Goal: Transaction & Acquisition: Purchase product/service

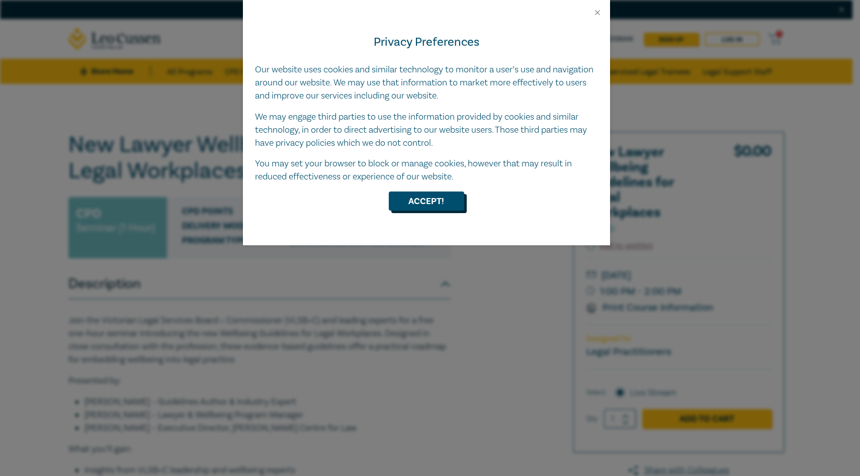
click at [413, 196] on button "Accept!" at bounding box center [426, 201] width 75 height 19
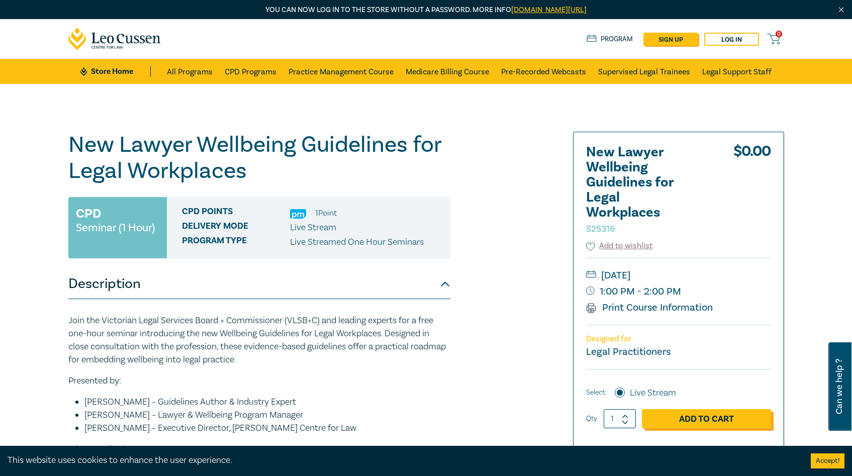
click at [699, 415] on link "Add to Cart" at bounding box center [706, 418] width 129 height 19
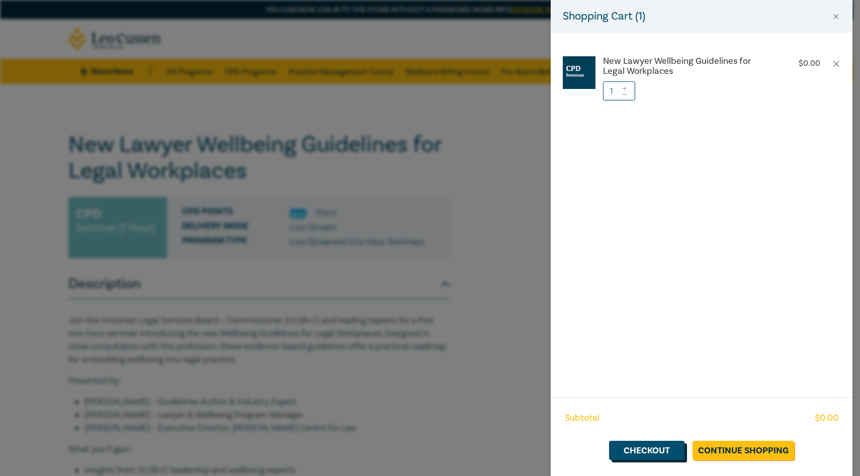
click at [660, 454] on link "Checkout" at bounding box center [646, 450] width 75 height 19
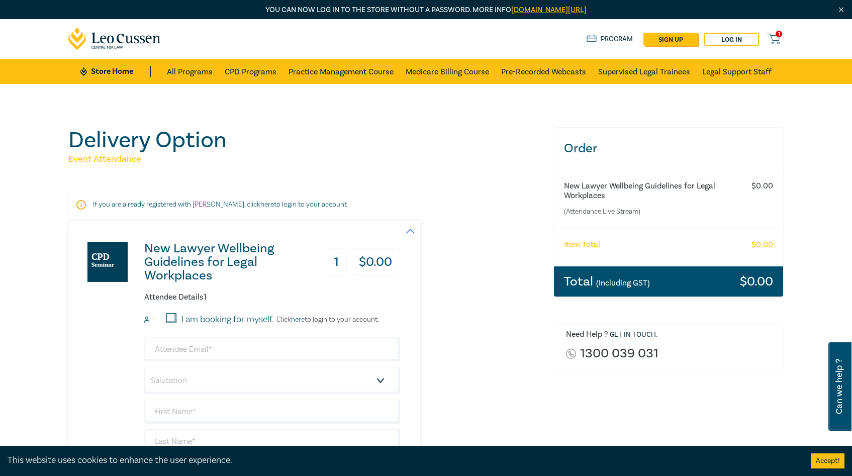
scroll to position [197, 0]
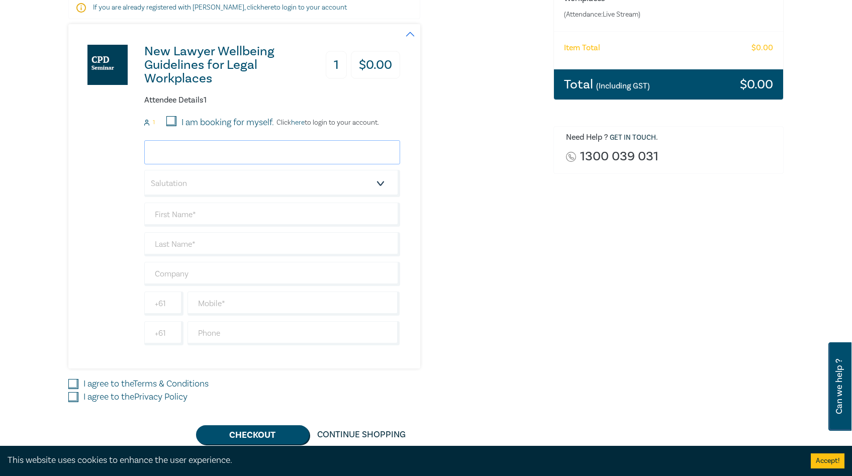
click at [225, 152] on input "email" at bounding box center [272, 152] width 256 height 24
type input "jdamore@mkilegal.com.au"
type input "[PERSON_NAME]"
type input "D'Amore"
type input "MKI Legal"
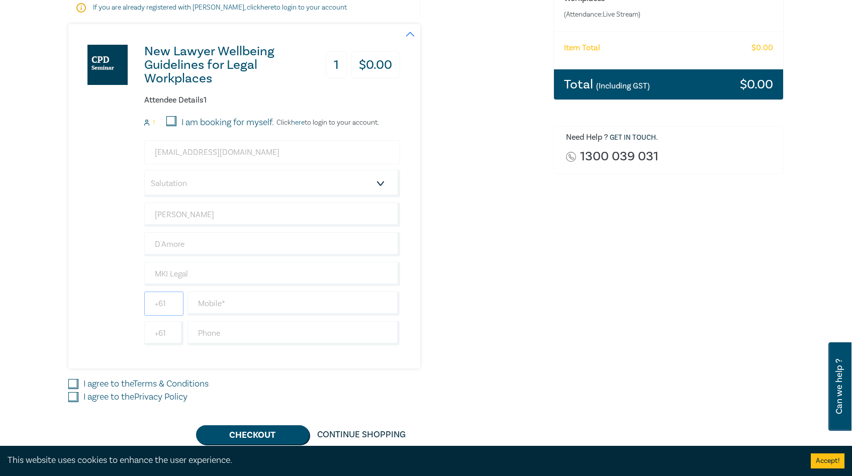
type input "0414196517"
type input "[GEOGRAPHIC_DATA]"
click at [205, 184] on select "Salutation Mr. Mrs. Ms. Miss Dr. Prof. Other" at bounding box center [272, 183] width 256 height 27
select select "Mr."
click at [144, 170] on select "Salutation Mr. Mrs. Ms. Miss Dr. Prof. Other" at bounding box center [272, 183] width 256 height 27
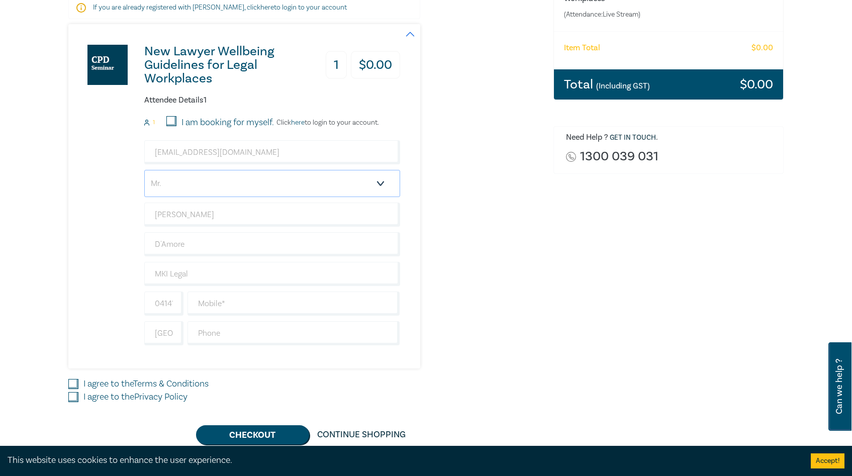
scroll to position [231, 0]
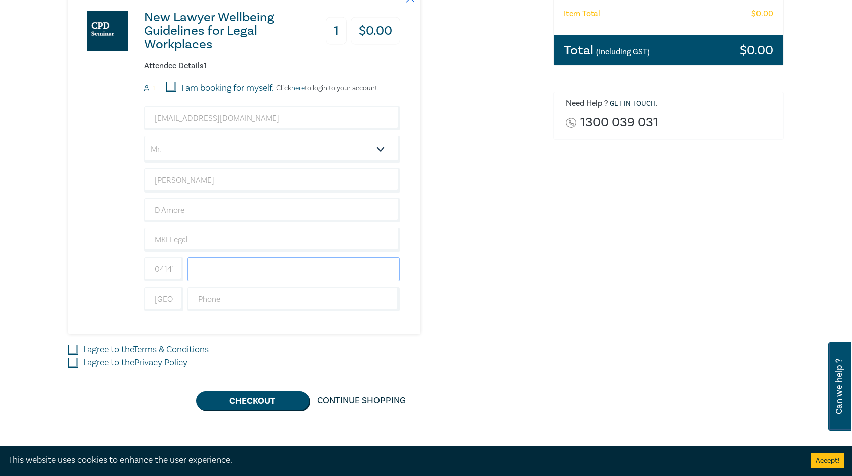
click at [230, 272] on input "text" at bounding box center [293, 269] width 213 height 24
click at [168, 274] on input "0414196517" at bounding box center [163, 269] width 39 height 24
click at [175, 270] on input "0414196517" at bounding box center [163, 269] width 39 height 24
click at [221, 274] on input "text" at bounding box center [293, 269] width 213 height 24
type input "0414196517"
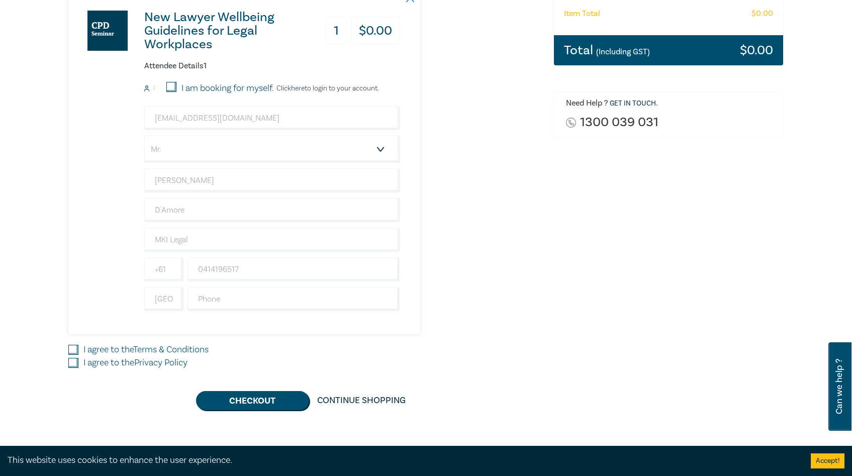
click at [505, 313] on div "New Lawyer Wellbeing Guidelines for Legal Workplaces 1 $ 0.00 Attendee Details …" at bounding box center [304, 162] width 473 height 344
click at [75, 351] on input "I agree to the Terms & Conditions" at bounding box center [73, 350] width 10 height 10
checkbox input "true"
click at [73, 365] on input "I agree to the Privacy Policy" at bounding box center [73, 363] width 10 height 10
checkbox input "true"
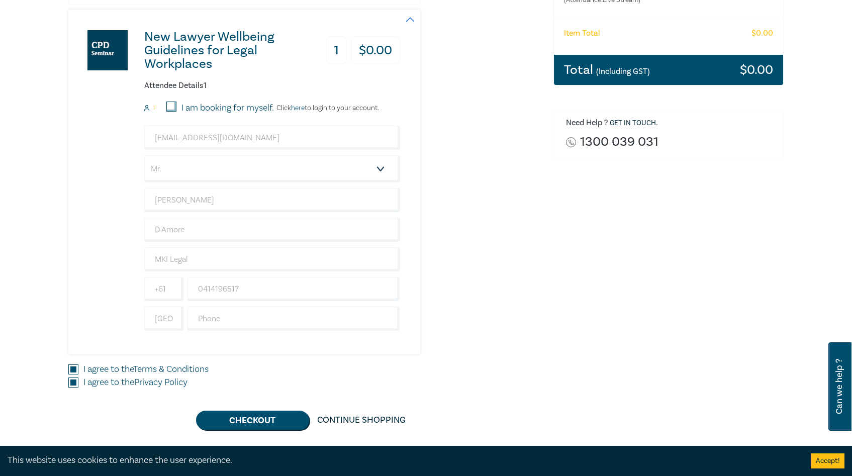
scroll to position [279, 0]
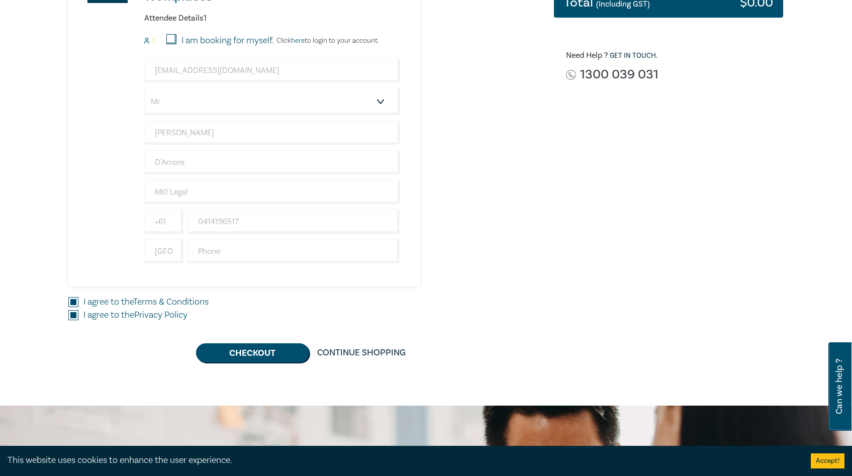
click at [170, 36] on input "I am booking for myself." at bounding box center [171, 39] width 10 height 10
click at [169, 40] on input "I am booking for myself." at bounding box center [171, 39] width 10 height 10
checkbox input "false"
click at [169, 40] on input "I am booking for myself." at bounding box center [171, 39] width 10 height 10
checkbox input "true"
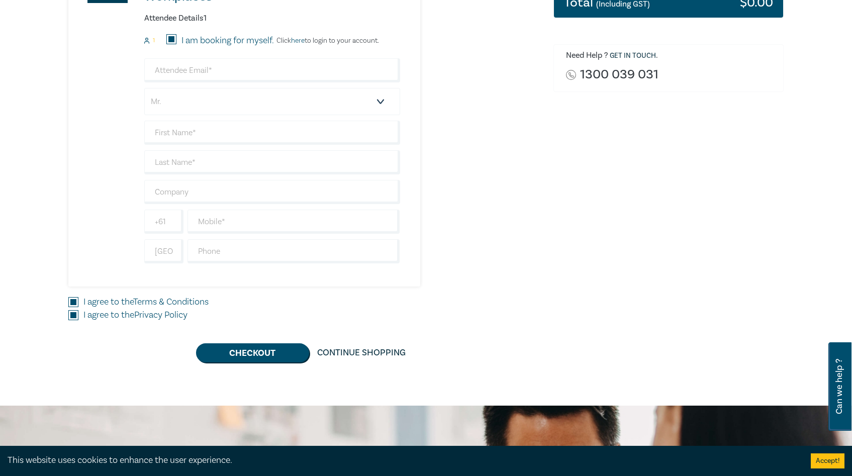
scroll to position [266, 0]
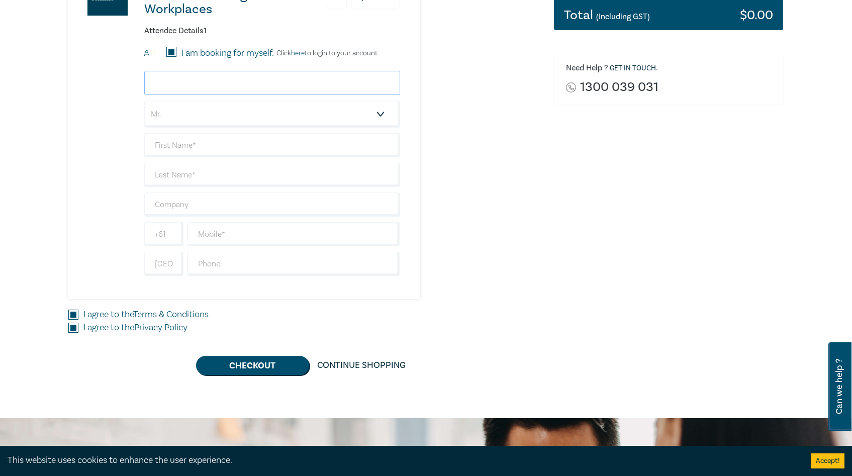
click at [175, 79] on input "email" at bounding box center [272, 83] width 256 height 24
type input "jdamore@mkilegal.com.au"
type input "[PERSON_NAME]"
type input "D'Amore"
type input "MKI Legal"
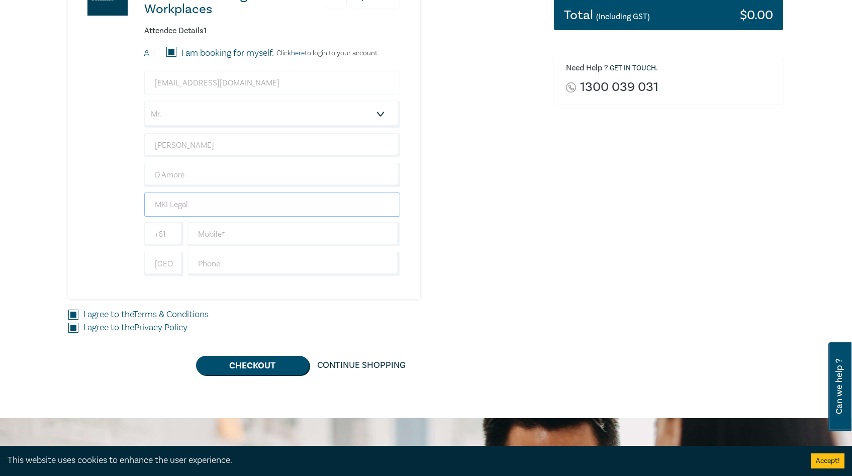
type input "0414196517"
click at [249, 365] on button "Checkout" at bounding box center [252, 365] width 113 height 19
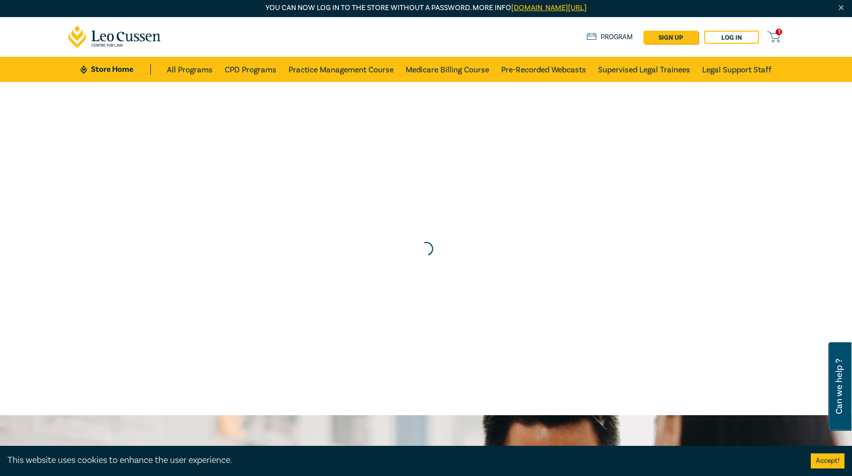
scroll to position [0, 0]
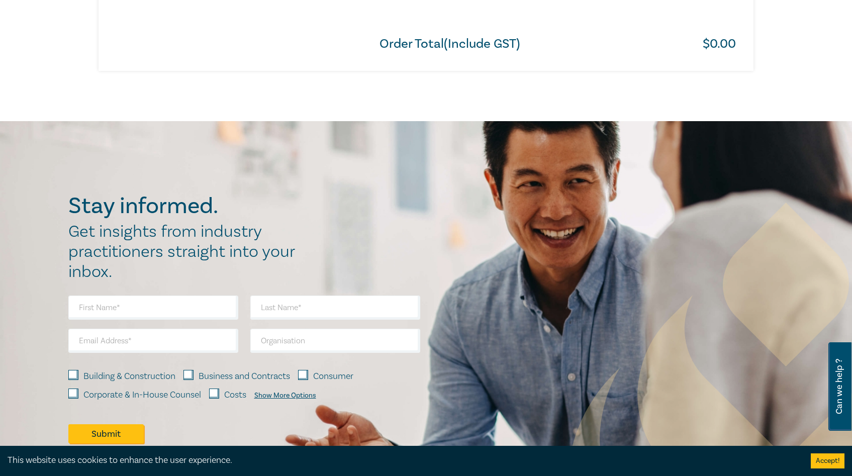
scroll to position [1038, 0]
